Goal: Task Accomplishment & Management: Complete application form

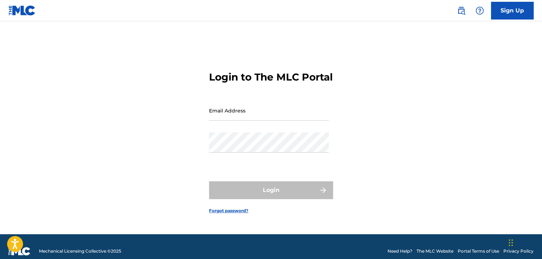
click at [325, 120] on input "Email Address" at bounding box center [269, 110] width 120 height 20
click at [333, 87] on div "Login to The MLC Portal Email Address Password Login Forgot password?" at bounding box center [271, 136] width 496 height 195
click at [227, 115] on input "Email Address" at bounding box center [269, 110] width 120 height 20
type input "elislaveva@gmail.com"
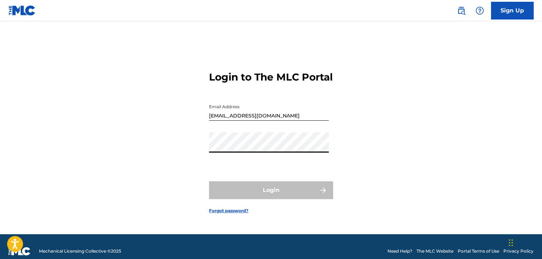
click at [277, 120] on input "elislaveva@gmail.com" at bounding box center [269, 110] width 120 height 20
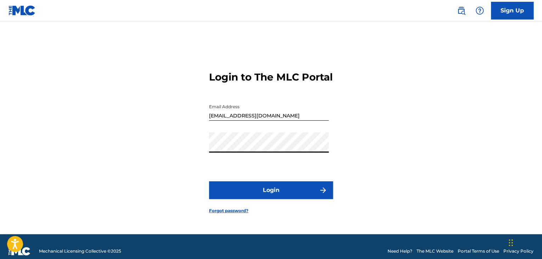
click at [231, 193] on button "Login" at bounding box center [271, 190] width 124 height 18
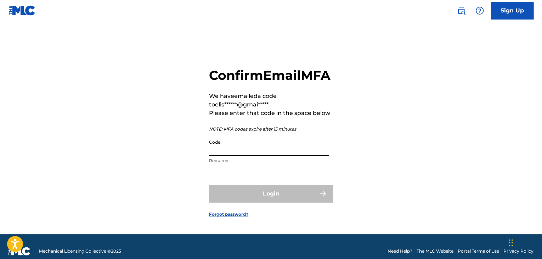
paste input "176193"
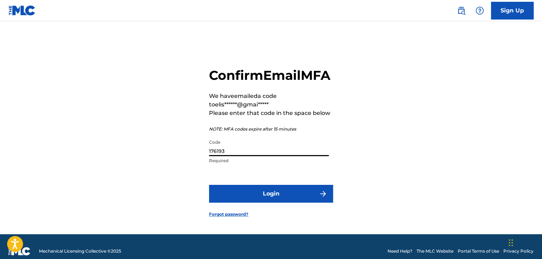
type input "176193"
click at [273, 202] on button "Login" at bounding box center [271, 194] width 124 height 18
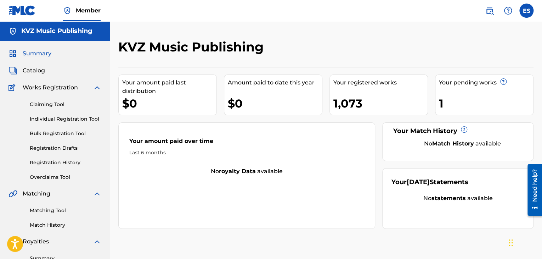
click at [69, 118] on link "Individual Registration Tool" at bounding box center [66, 118] width 72 height 7
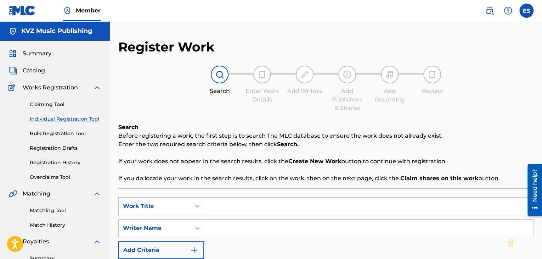
click at [284, 209] on input "Search Form" at bounding box center [368, 205] width 329 height 17
click at [282, 230] on input "Search Form" at bounding box center [368, 227] width 329 height 17
click at [273, 200] on input "Search Form" at bounding box center [368, 205] width 329 height 17
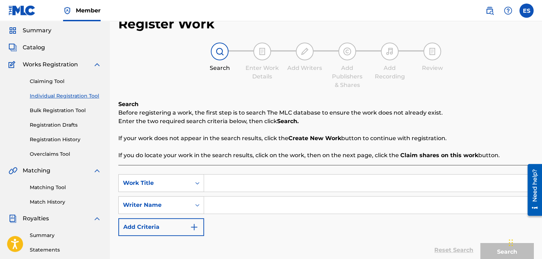
scroll to position [71, 0]
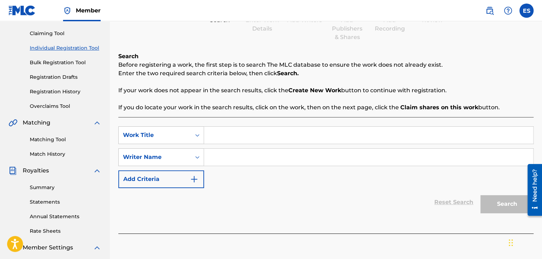
paste input "ZASHTOTO ISKAM"
click at [208, 129] on input "ZASHTOTO ISKAM" at bounding box center [368, 134] width 329 height 17
type input "ZASHTOTO ISKAM"
click at [242, 158] on input "Search Form" at bounding box center [368, 156] width 329 height 17
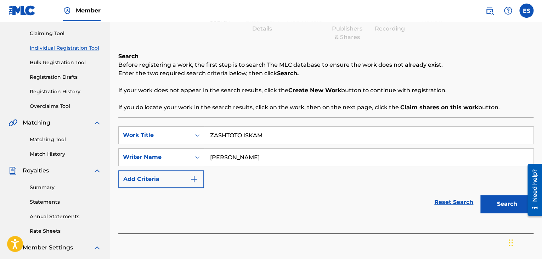
type input "ROSSEN DIMITROV"
click at [506, 194] on div "Search" at bounding box center [505, 202] width 57 height 28
click at [505, 196] on button "Search" at bounding box center [506, 204] width 53 height 18
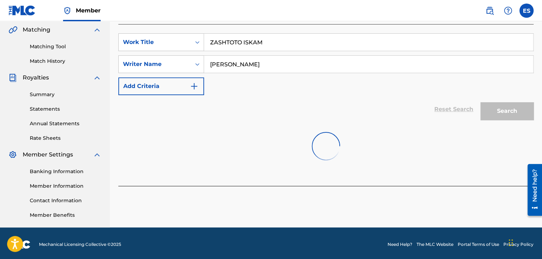
scroll to position [166, 0]
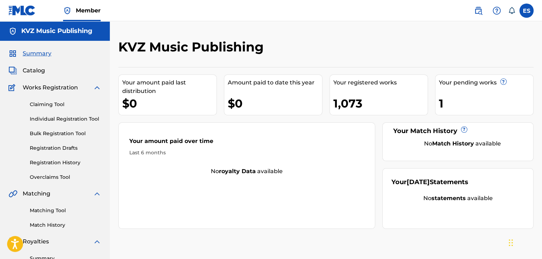
click at [62, 119] on link "Individual Registration Tool" at bounding box center [66, 118] width 72 height 7
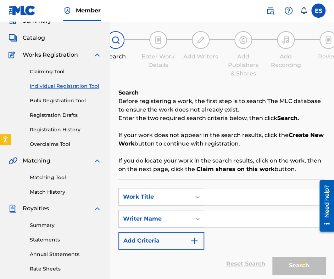
scroll to position [71, 0]
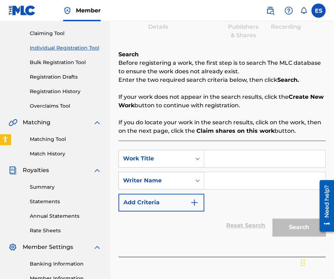
click at [221, 162] on input "Search Form" at bounding box center [264, 158] width 121 height 17
paste input "SPOMEN OT BALA"
type input "SPOMEN OT BALA"
click at [257, 183] on input "Search Form" at bounding box center [264, 180] width 121 height 17
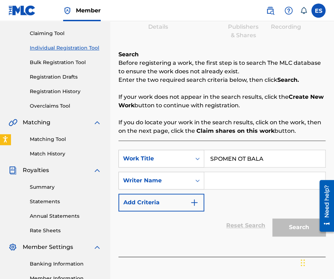
click at [258, 201] on div "SearchWithCriteria84beca04-d92c-455c-87d6-2d93a215d821 Work Title SPOMEN OT BAL…" at bounding box center [221, 181] width 207 height 62
click at [259, 201] on div "SearchWithCriteria84beca04-d92c-455c-87d6-2d93a215d821 Work Title SPOMEN OT BAL…" at bounding box center [221, 181] width 207 height 62
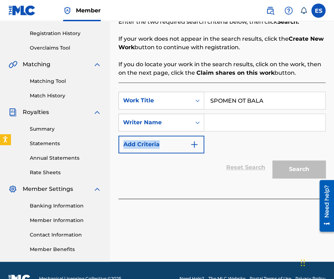
scroll to position [146, 0]
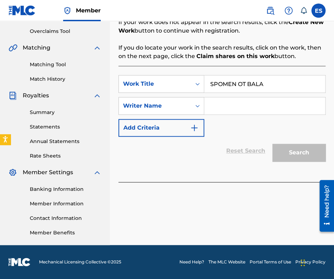
paste input "YOSIF TSANKOV"
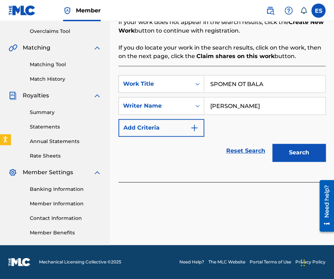
type input "YOSIF TSANKOV"
click at [285, 153] on button "Search" at bounding box center [298, 153] width 53 height 18
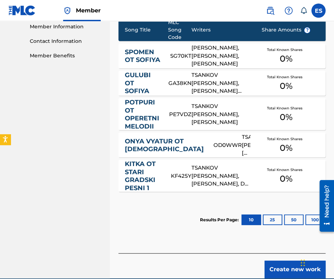
scroll to position [371, 0]
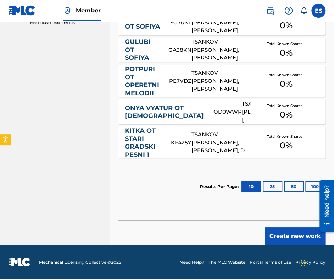
click at [293, 242] on button "Create new work" at bounding box center [294, 236] width 61 height 18
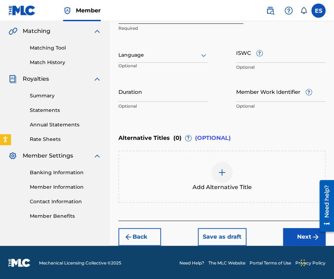
click at [143, 97] on input "Duration" at bounding box center [162, 91] width 89 height 20
type input "03:00"
click at [219, 171] on img at bounding box center [221, 172] width 8 height 8
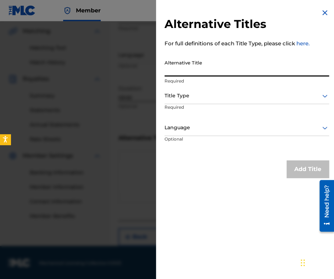
paste input "СПОМЕН ОТ БАЛА"
type input "СПОМЕН ОТ БАЛА"
click at [217, 95] on div at bounding box center [246, 95] width 164 height 9
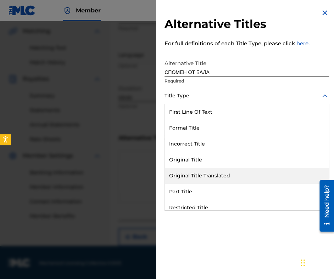
click at [222, 172] on div "Original Title Translated" at bounding box center [247, 176] width 164 height 16
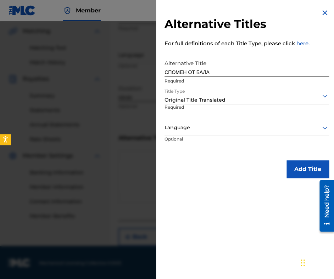
click at [222, 127] on div at bounding box center [246, 127] width 164 height 9
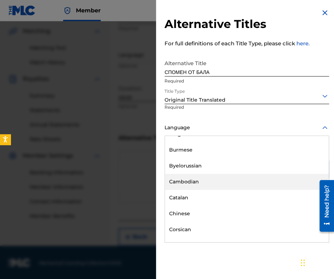
scroll to position [283, 0]
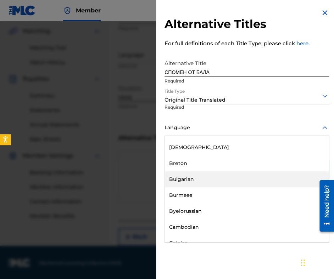
click at [212, 174] on div "Bulgarian" at bounding box center [247, 179] width 164 height 16
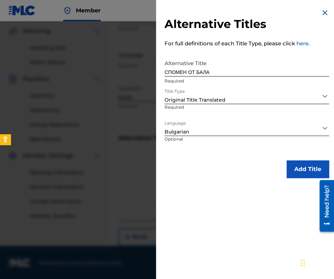
click at [289, 173] on button "Add Title" at bounding box center [307, 169] width 42 height 18
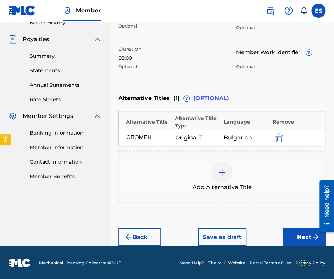
click at [291, 236] on button "Next" at bounding box center [304, 237] width 42 height 18
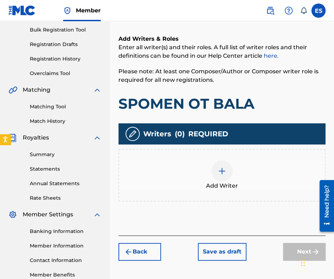
scroll to position [146, 0]
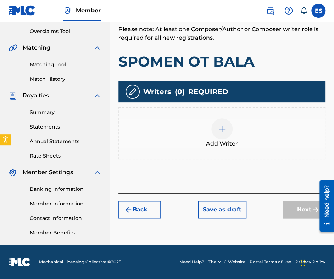
click at [221, 134] on div at bounding box center [221, 128] width 21 height 21
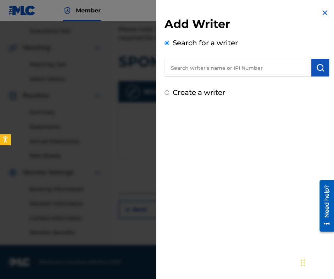
paste input "00087889792"
type input "00087889792"
click at [317, 70] on img "submit" at bounding box center [320, 67] width 8 height 8
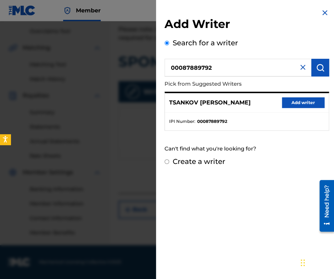
click at [308, 103] on button "Add writer" at bounding box center [303, 102] width 42 height 11
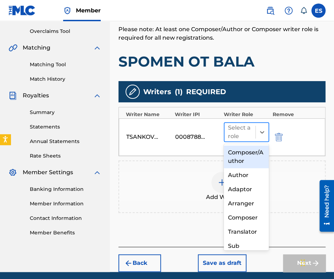
click at [251, 132] on div at bounding box center [240, 132] width 24 height 10
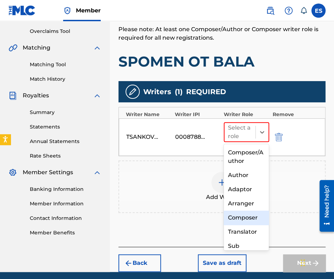
click at [243, 221] on div "Composer" at bounding box center [245, 218] width 45 height 14
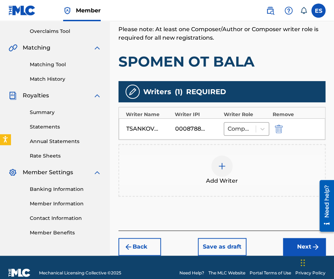
click at [293, 244] on button "Next" at bounding box center [304, 247] width 42 height 18
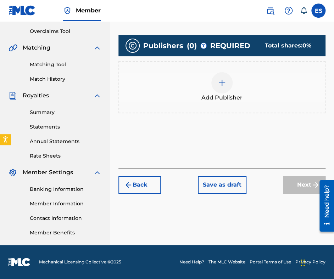
click at [217, 81] on div at bounding box center [221, 82] width 21 height 21
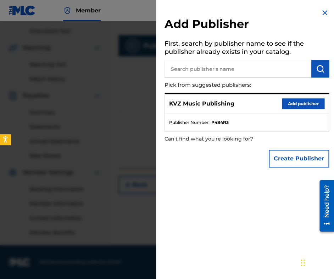
click at [312, 102] on button "Add publisher" at bounding box center [303, 103] width 42 height 11
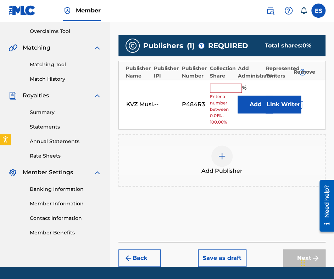
click at [230, 89] on input "text" at bounding box center [226, 88] width 32 height 9
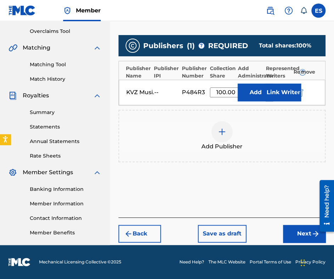
type input "100.00"
click at [293, 232] on button "Next" at bounding box center [304, 234] width 42 height 18
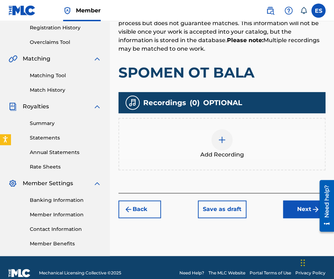
scroll to position [138, 0]
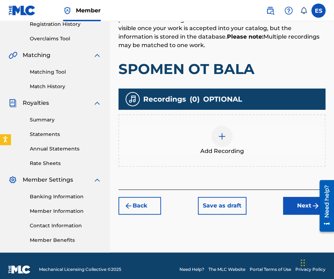
click at [225, 136] on img at bounding box center [221, 136] width 8 height 8
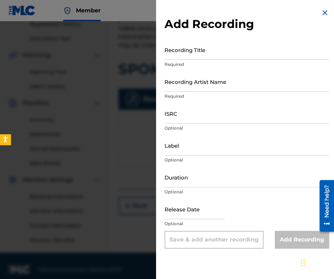
click at [323, 13] on img at bounding box center [324, 12] width 8 height 8
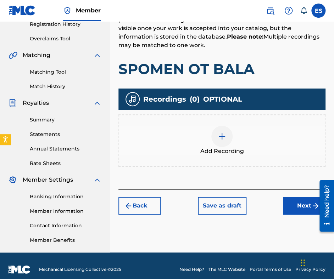
click at [299, 212] on button "Next" at bounding box center [304, 206] width 42 height 18
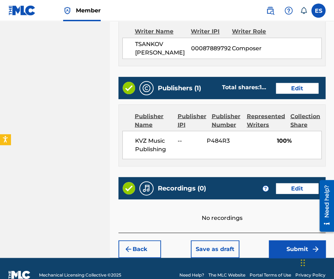
scroll to position [383, 0]
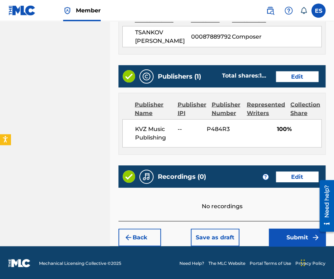
click at [294, 234] on button "Submit" at bounding box center [296, 237] width 57 height 18
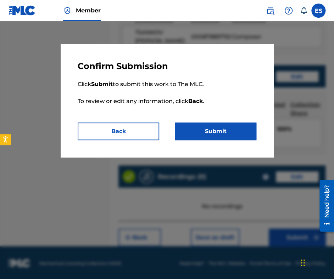
click at [223, 120] on p "Click Submit to submit this work to The MLC. To review or edit any information,…" at bounding box center [167, 97] width 178 height 51
click at [225, 132] on button "Submit" at bounding box center [215, 132] width 81 height 18
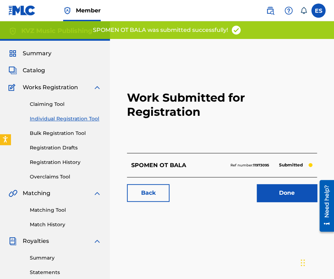
click at [61, 133] on link "Bulk Registration Tool" at bounding box center [66, 133] width 72 height 7
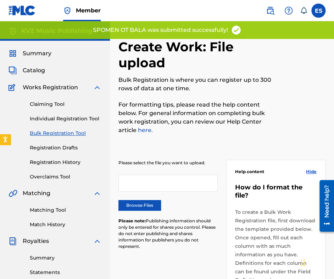
click at [72, 119] on link "Individual Registration Tool" at bounding box center [66, 118] width 72 height 7
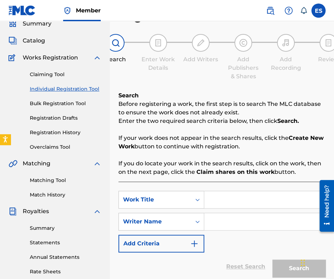
scroll to position [71, 0]
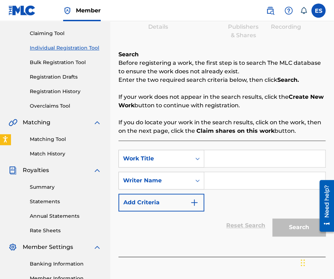
click at [237, 160] on input "Search Form" at bounding box center [264, 158] width 121 height 17
paste input "SPOMEN OT SOFIYA"
type input "SPOMEN OT SOFIYA"
click at [249, 185] on input "Search Form" at bounding box center [264, 180] width 121 height 17
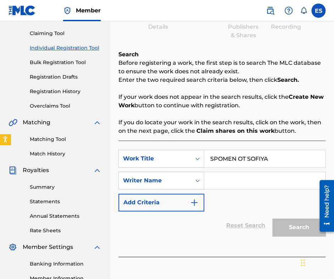
click at [250, 209] on div "SearchWithCriteria84beca04-d92c-455c-87d6-2d93a215d821 Work Title SPOMEN OT SOF…" at bounding box center [221, 181] width 207 height 62
click at [250, 206] on div "SearchWithCriteria84beca04-d92c-455c-87d6-2d93a215d821 Work Title SPOMEN OT SOF…" at bounding box center [221, 181] width 207 height 62
